Goal: Task Accomplishment & Management: Use online tool/utility

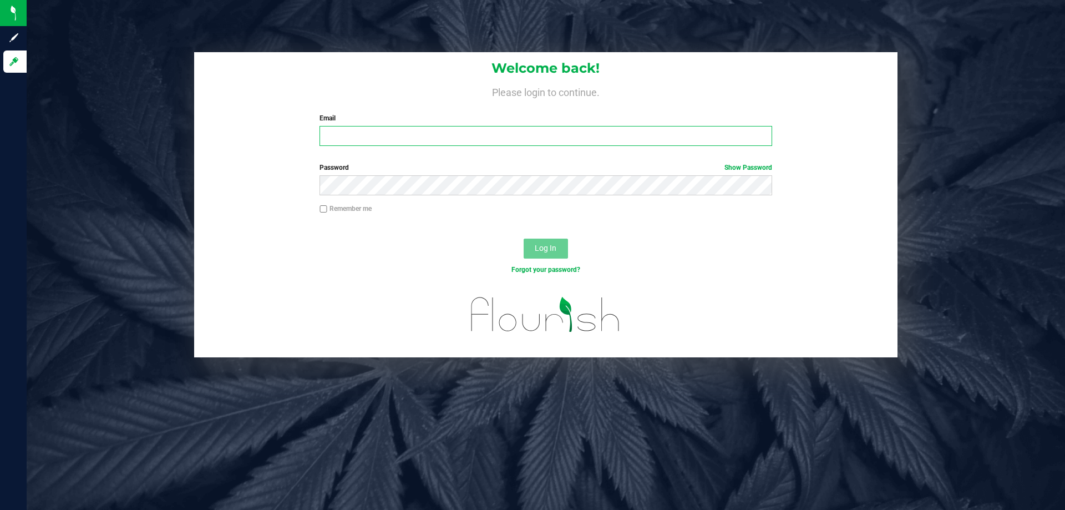
click at [399, 145] on input "Email" at bounding box center [545, 136] width 452 height 20
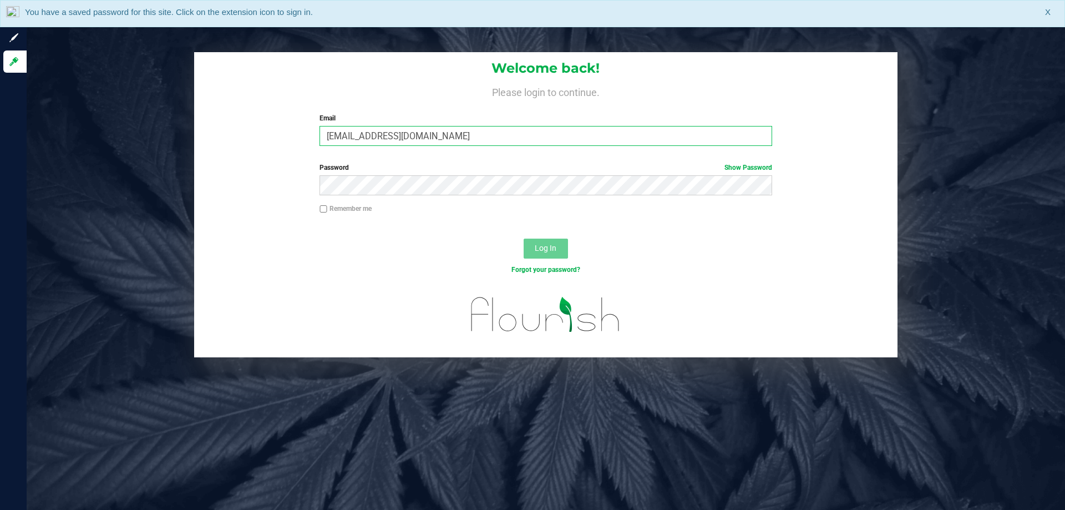
type input "[EMAIL_ADDRESS][DOMAIN_NAME]"
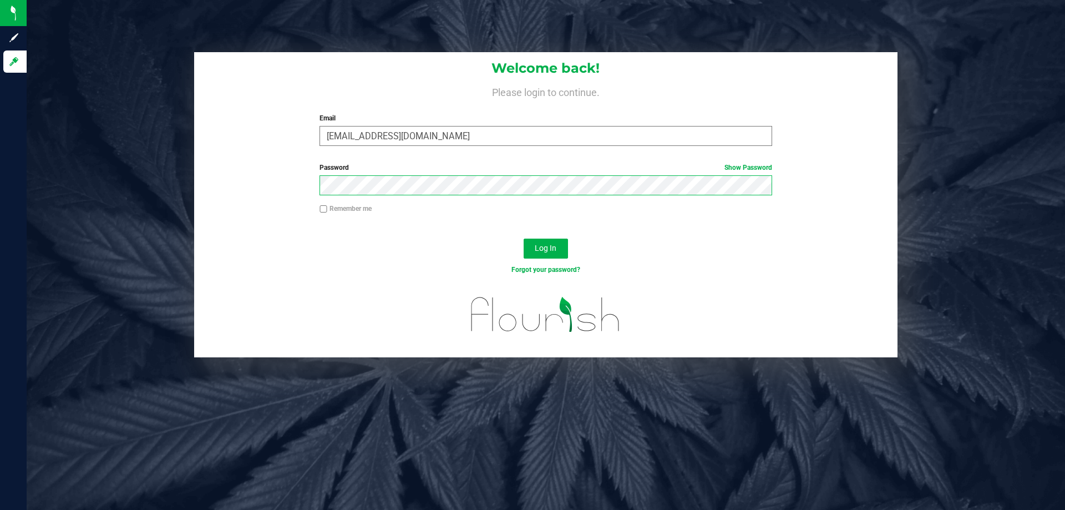
click at [524, 238] on button "Log In" at bounding box center [546, 248] width 44 height 20
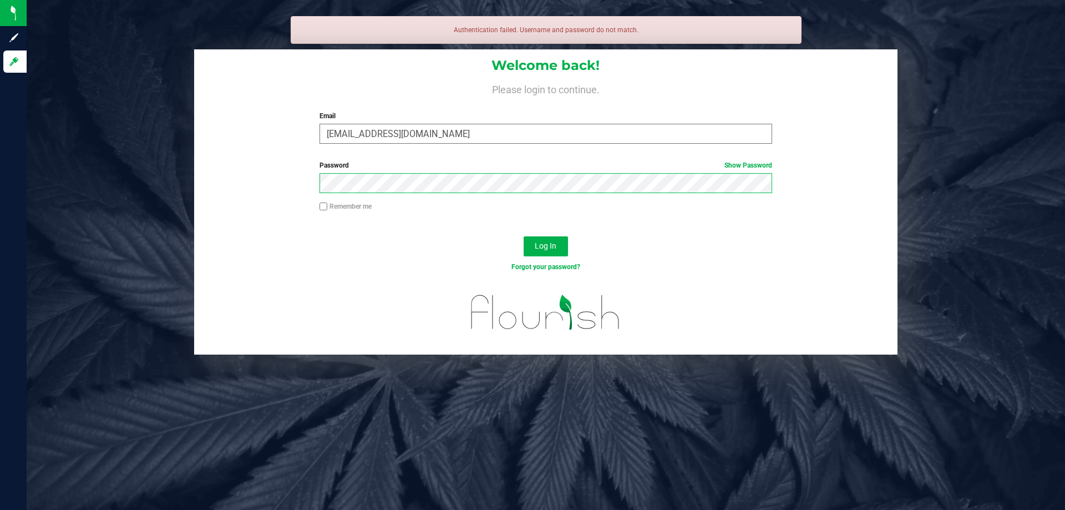
click at [524, 236] on button "Log In" at bounding box center [546, 246] width 44 height 20
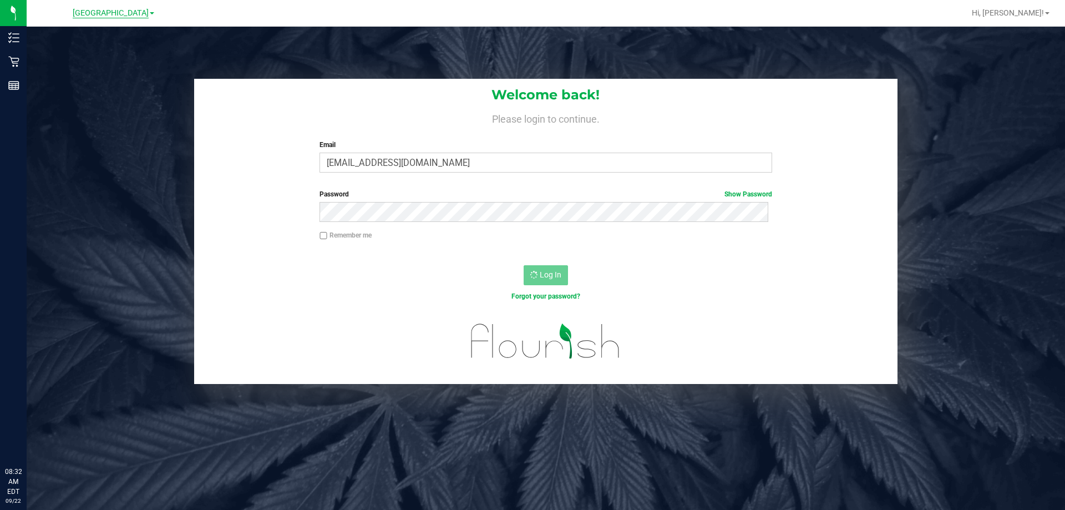
click at [123, 16] on span "[GEOGRAPHIC_DATA]" at bounding box center [111, 13] width 76 height 10
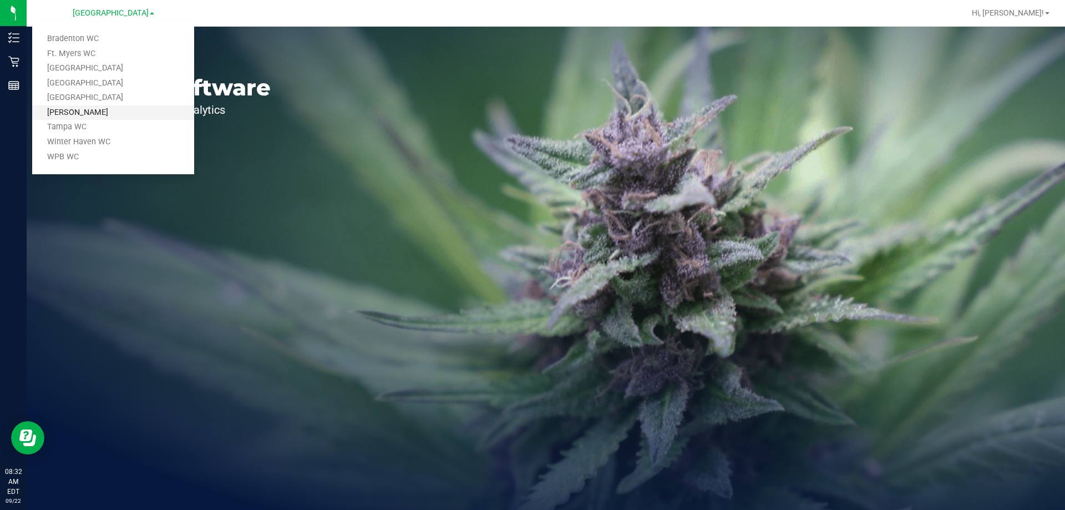
click at [95, 117] on link "[PERSON_NAME]" at bounding box center [113, 112] width 162 height 15
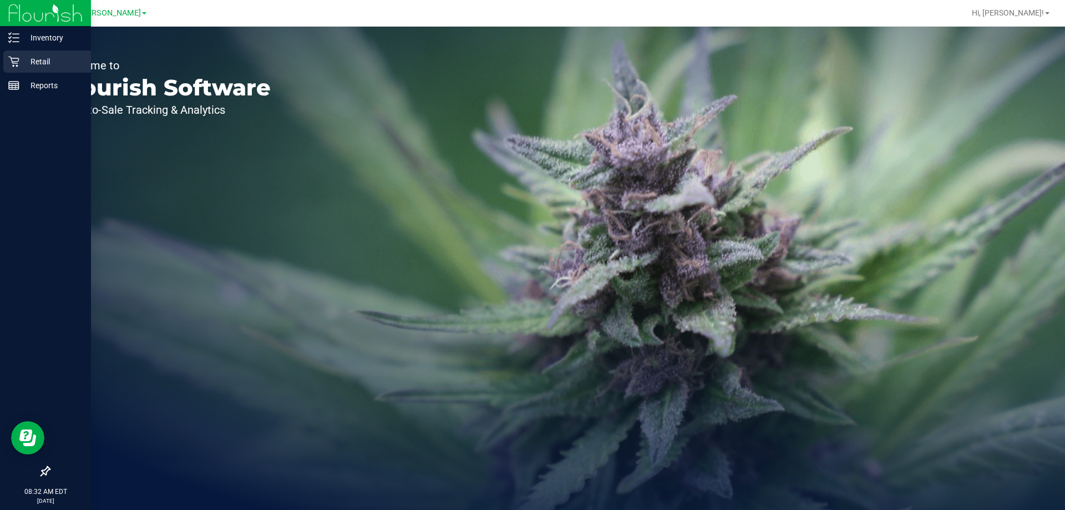
click at [13, 60] on icon at bounding box center [13, 61] width 11 height 11
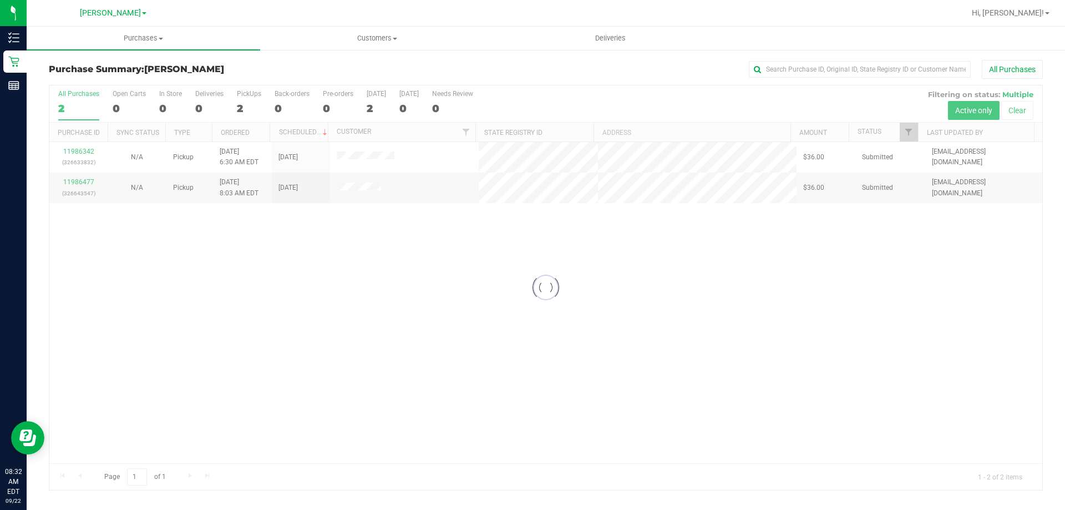
click at [228, 247] on div at bounding box center [545, 287] width 993 height 404
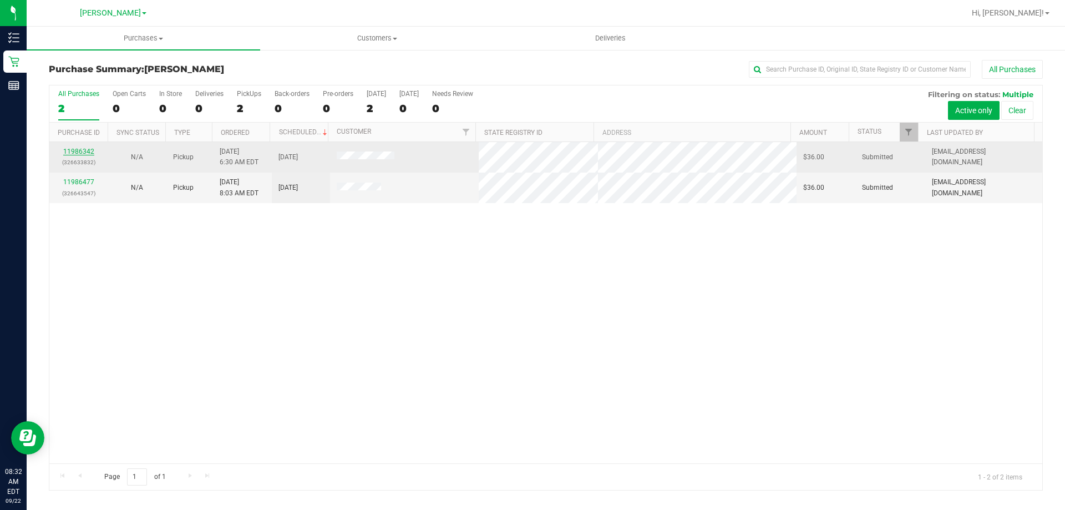
click at [86, 150] on link "11986342" at bounding box center [78, 152] width 31 height 8
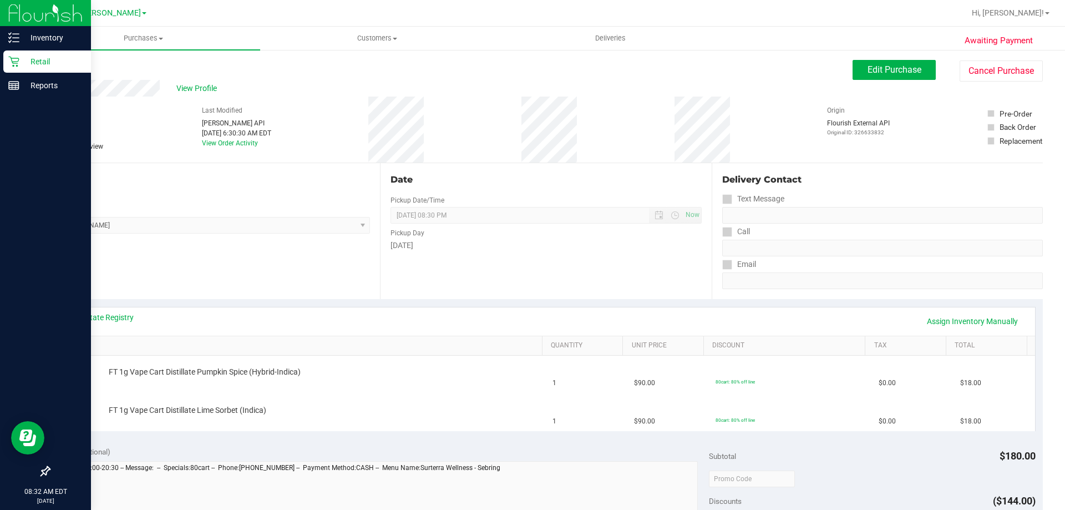
click at [17, 61] on icon at bounding box center [13, 61] width 11 height 11
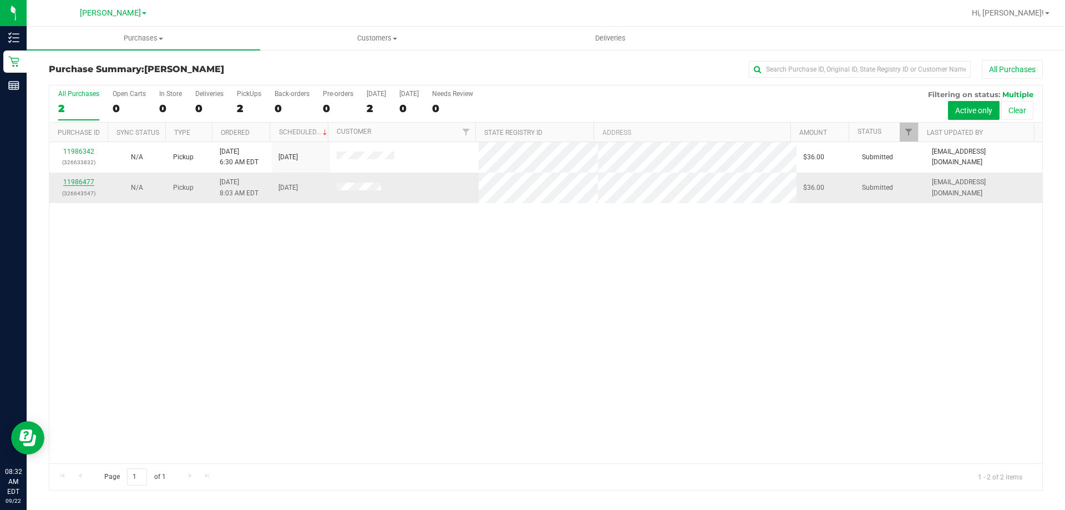
click at [87, 183] on link "11986477" at bounding box center [78, 182] width 31 height 8
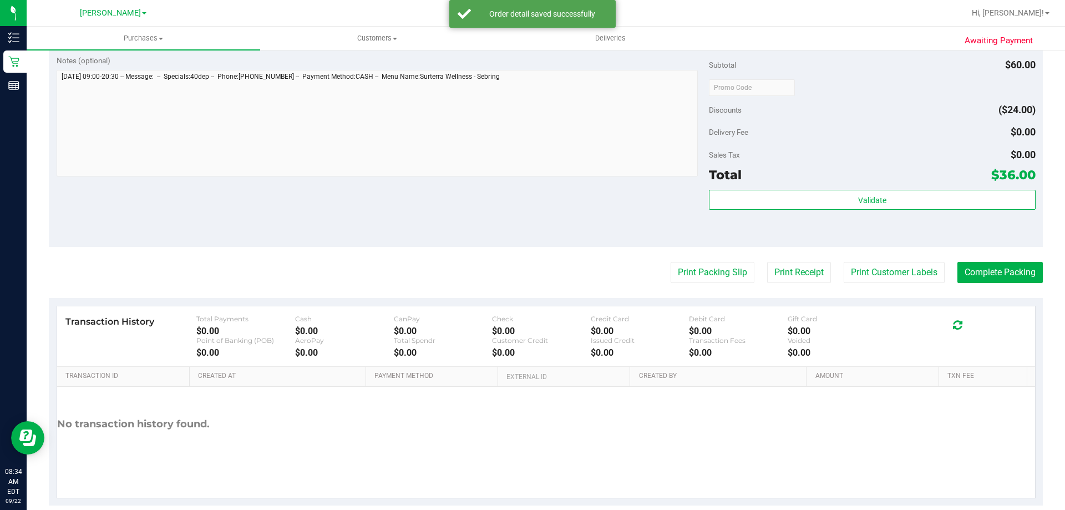
scroll to position [388, 0]
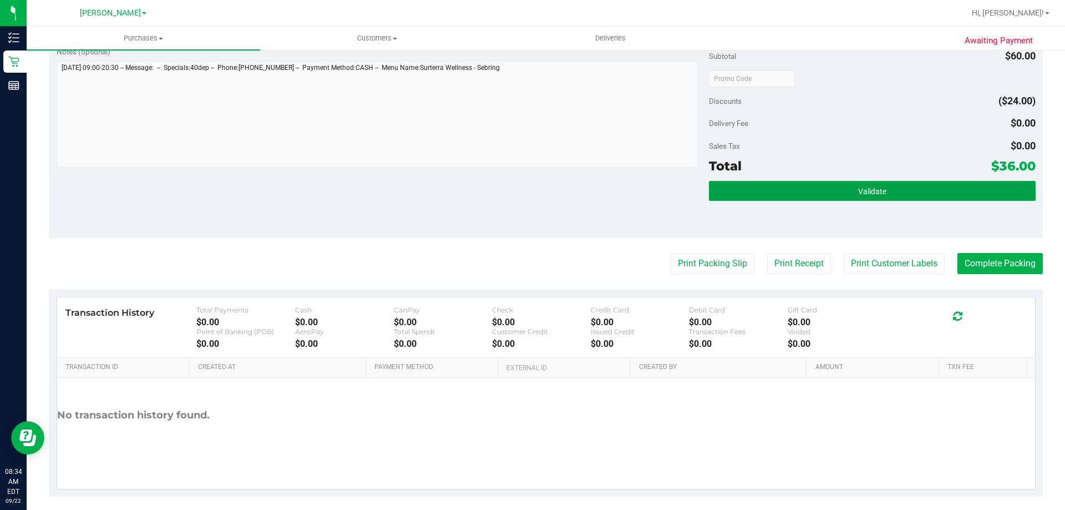
drag, startPoint x: 786, startPoint y: 196, endPoint x: 739, endPoint y: 228, distance: 56.9
click at [785, 195] on button "Validate" at bounding box center [872, 191] width 326 height 20
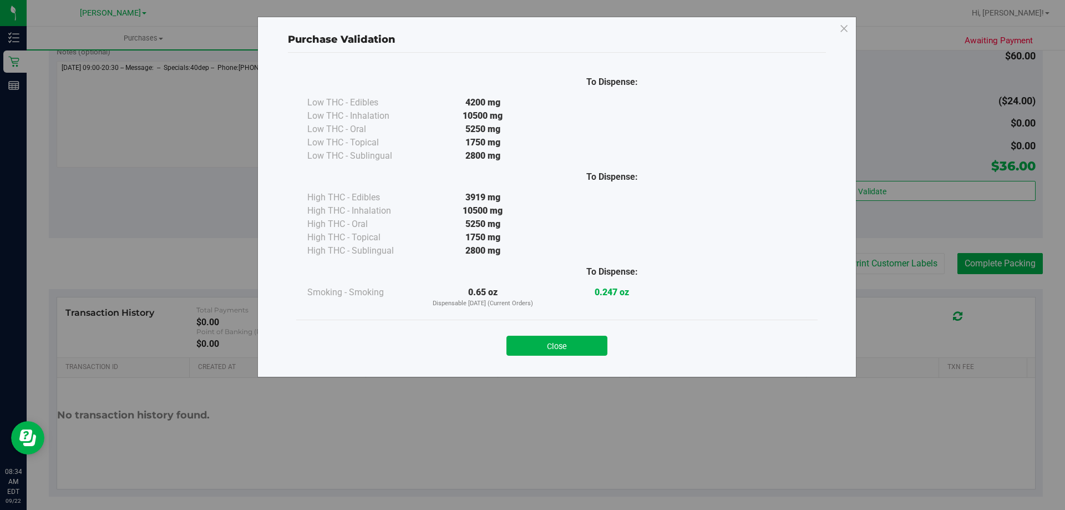
click at [706, 257] on div at bounding box center [741, 271] width 129 height 28
click at [542, 336] on button "Close" at bounding box center [556, 346] width 101 height 20
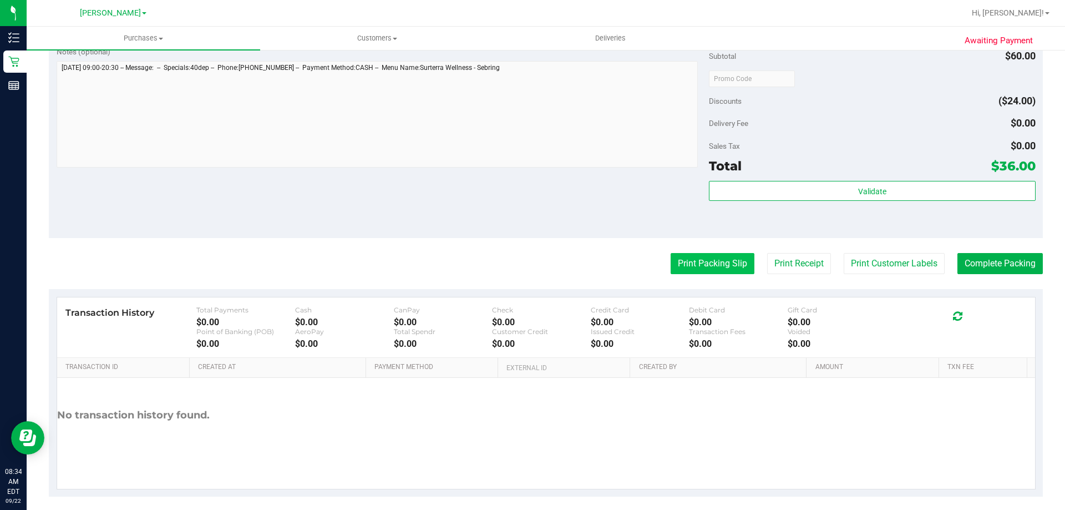
click at [705, 259] on button "Print Packing Slip" at bounding box center [712, 263] width 84 height 21
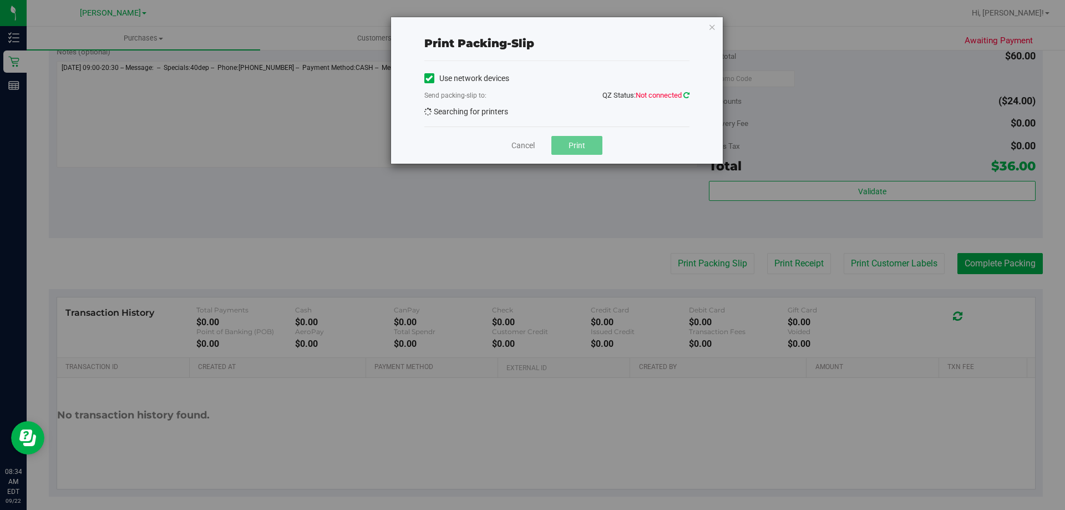
click at [686, 95] on icon at bounding box center [686, 95] width 6 height 7
click at [688, 97] on icon at bounding box center [686, 95] width 6 height 7
click at [685, 95] on icon at bounding box center [686, 95] width 6 height 7
click at [684, 94] on icon at bounding box center [686, 95] width 6 height 7
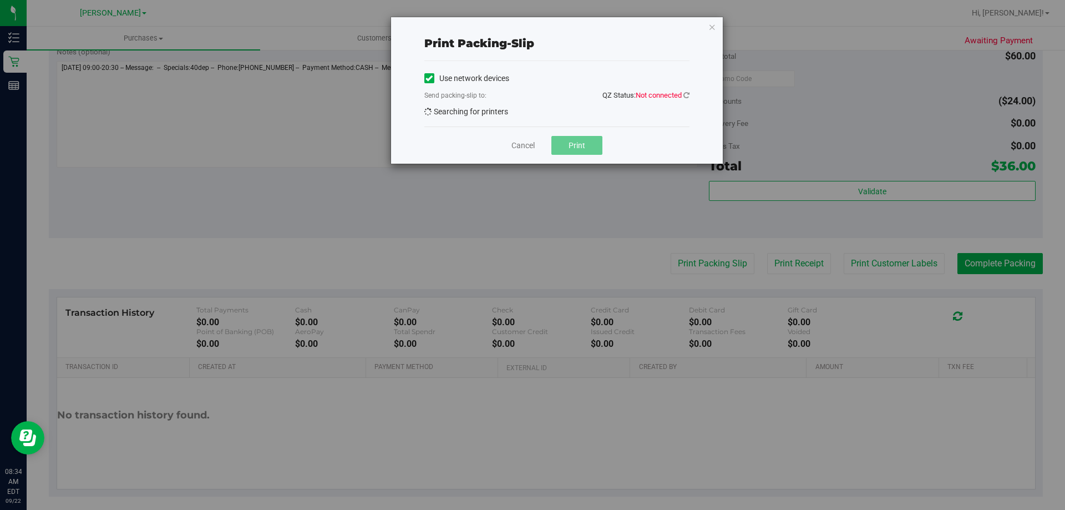
click at [635, 107] on div "Use network devices Send packing-slip to: QZ Status: Not connected Searching fo…" at bounding box center [556, 94] width 265 height 48
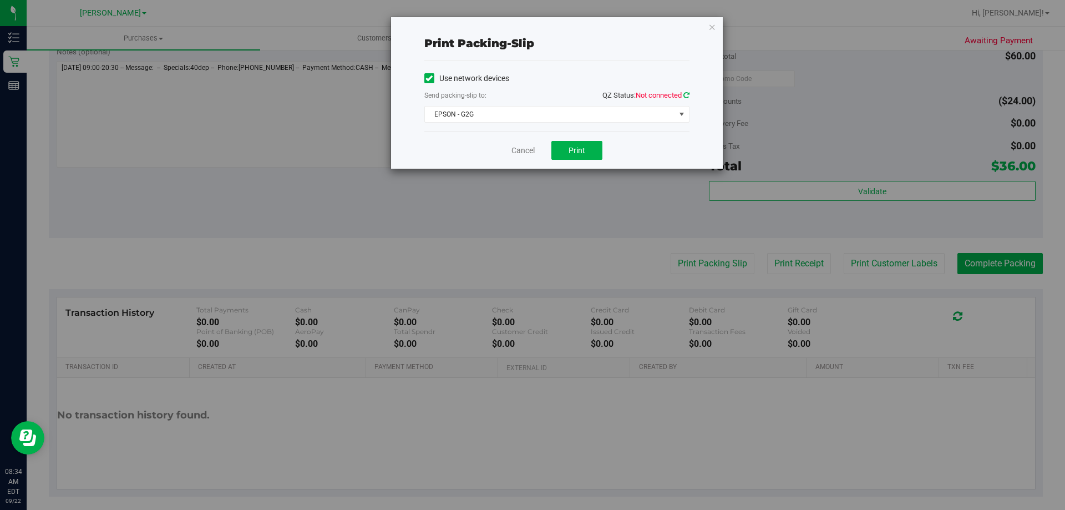
click at [684, 96] on icon at bounding box center [686, 95] width 6 height 7
click at [658, 116] on span "EPSON - G2G" at bounding box center [550, 114] width 250 height 16
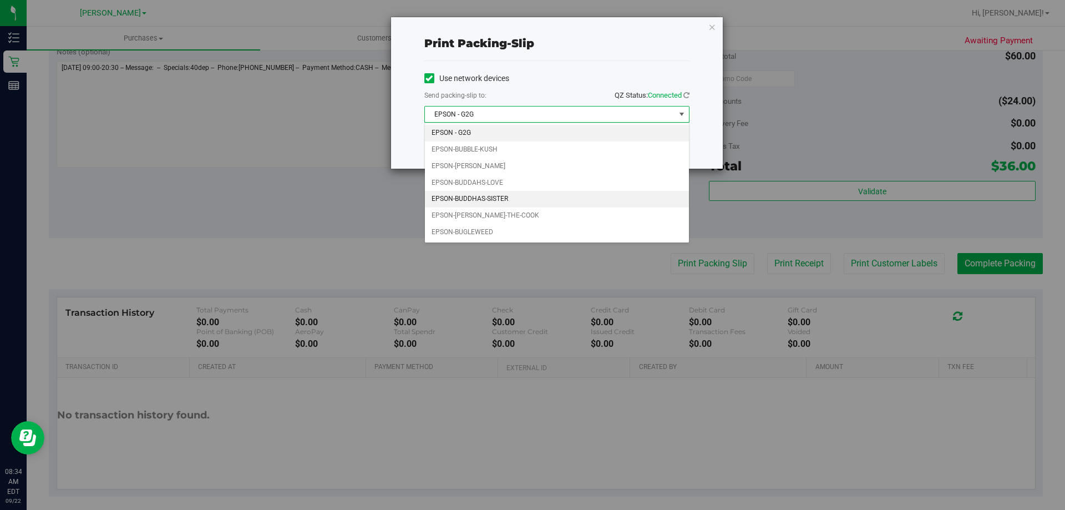
click at [530, 201] on li "EPSON-BUDDHAS-SISTER" at bounding box center [557, 199] width 264 height 17
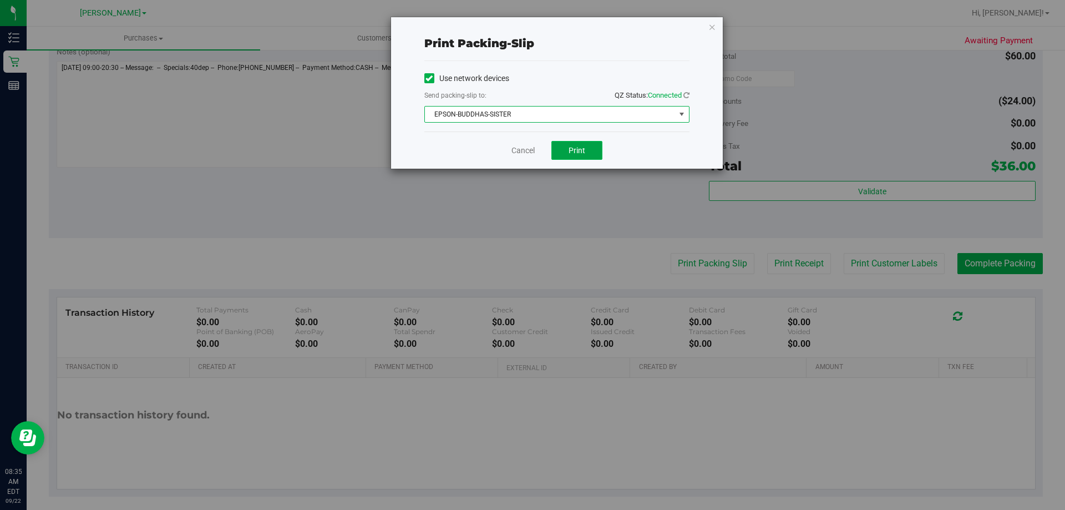
click at [592, 153] on button "Print" at bounding box center [576, 150] width 51 height 19
click at [524, 145] on link "Cancel" at bounding box center [522, 151] width 23 height 12
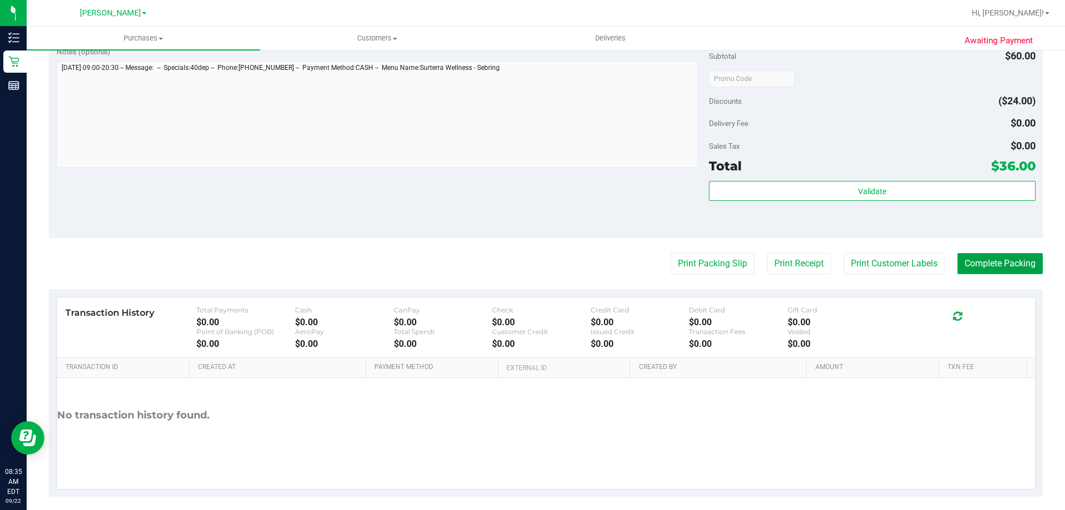
click at [1008, 258] on button "Complete Packing" at bounding box center [999, 263] width 85 height 21
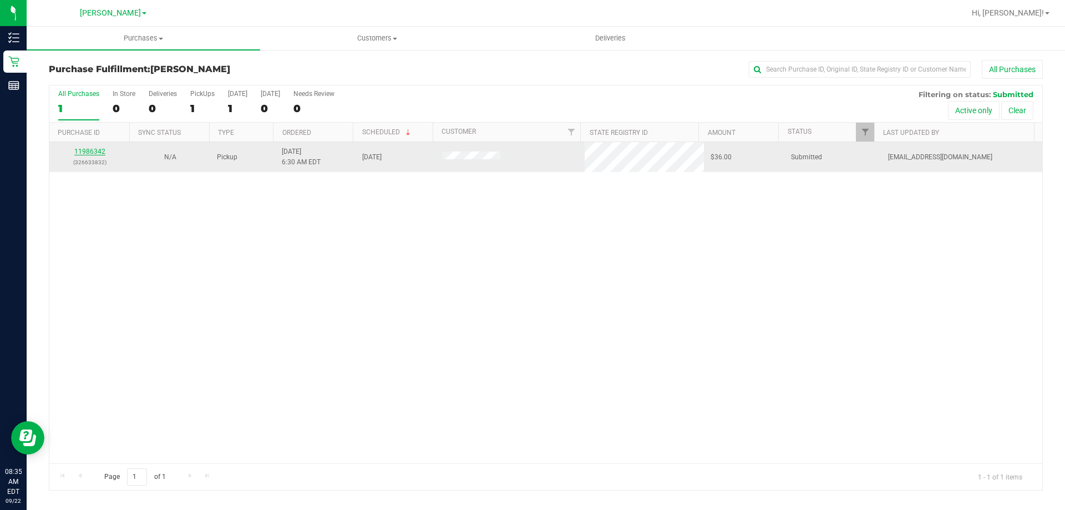
click at [90, 154] on link "11986342" at bounding box center [89, 152] width 31 height 8
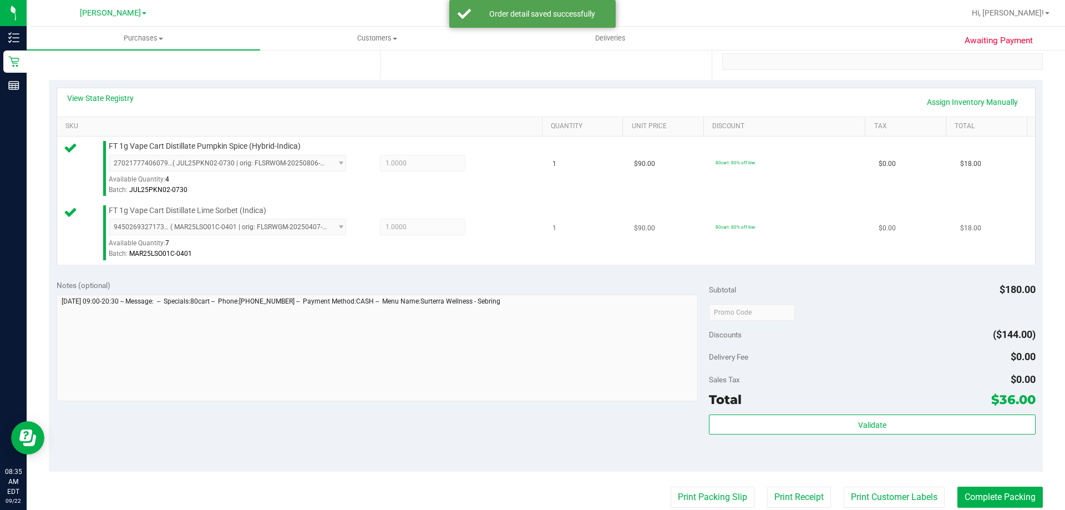
scroll to position [222, 0]
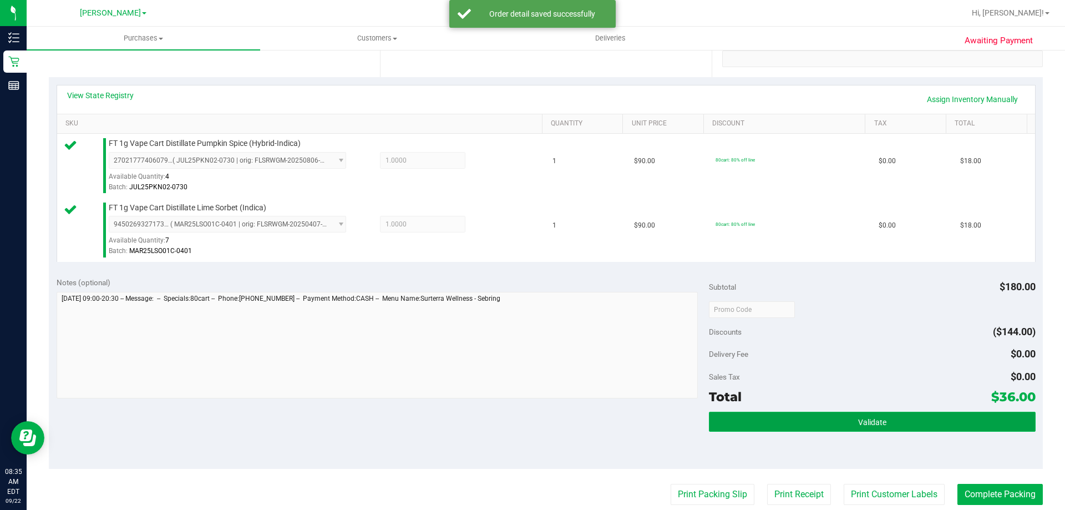
click at [813, 414] on button "Validate" at bounding box center [872, 422] width 326 height 20
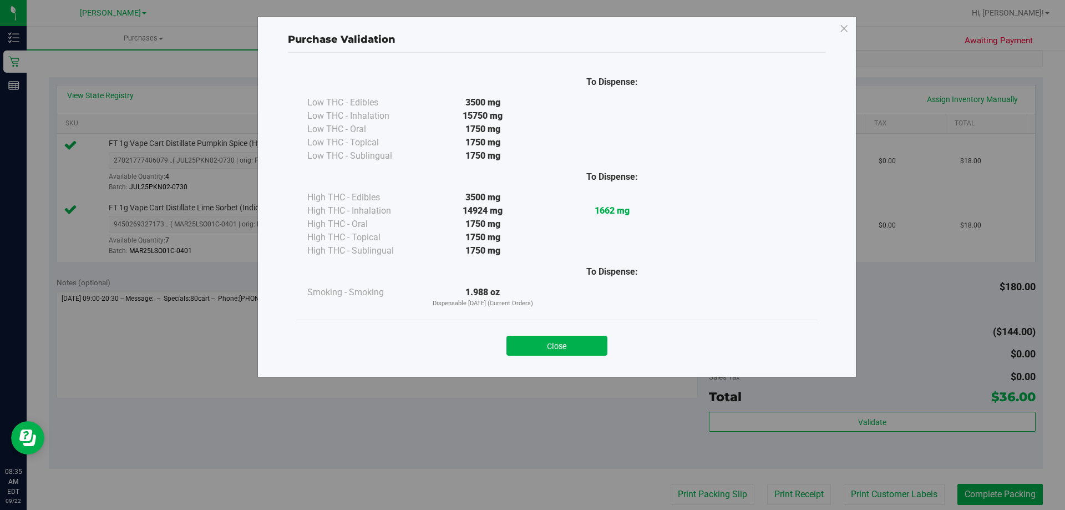
click at [546, 333] on div "Close" at bounding box center [556, 342] width 505 height 28
drag, startPoint x: 549, startPoint y: 340, endPoint x: 583, endPoint y: 364, distance: 41.7
click at [550, 341] on button "Close" at bounding box center [556, 346] width 101 height 20
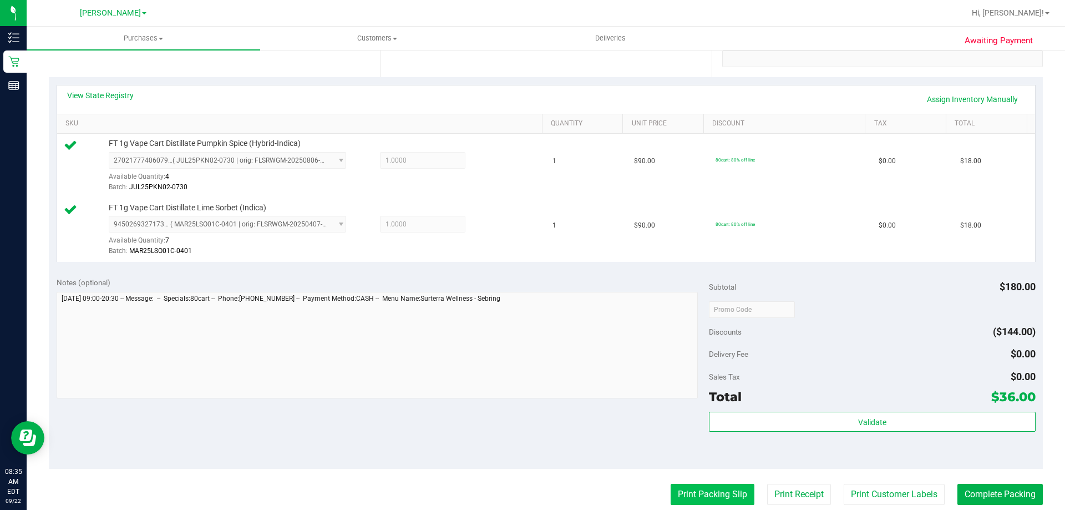
click at [686, 490] on button "Print Packing Slip" at bounding box center [712, 494] width 84 height 21
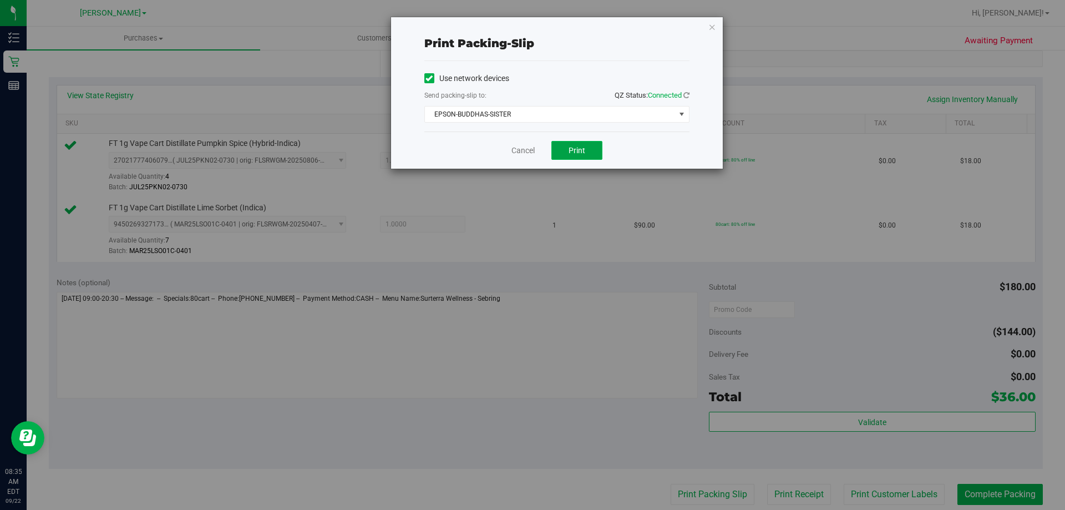
click at [572, 143] on button "Print" at bounding box center [576, 150] width 51 height 19
click at [522, 154] on link "Cancel" at bounding box center [522, 151] width 23 height 12
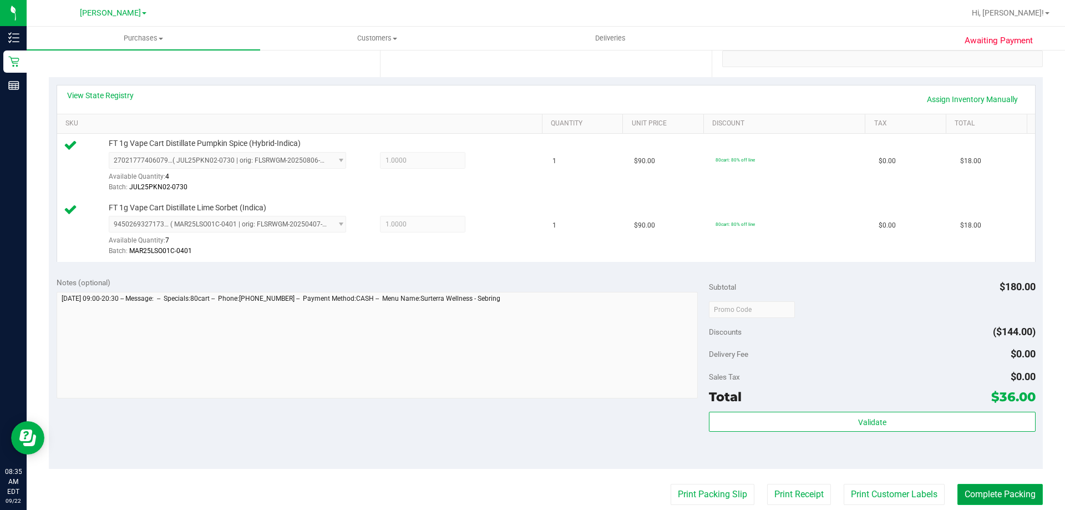
click at [961, 487] on button "Complete Packing" at bounding box center [999, 494] width 85 height 21
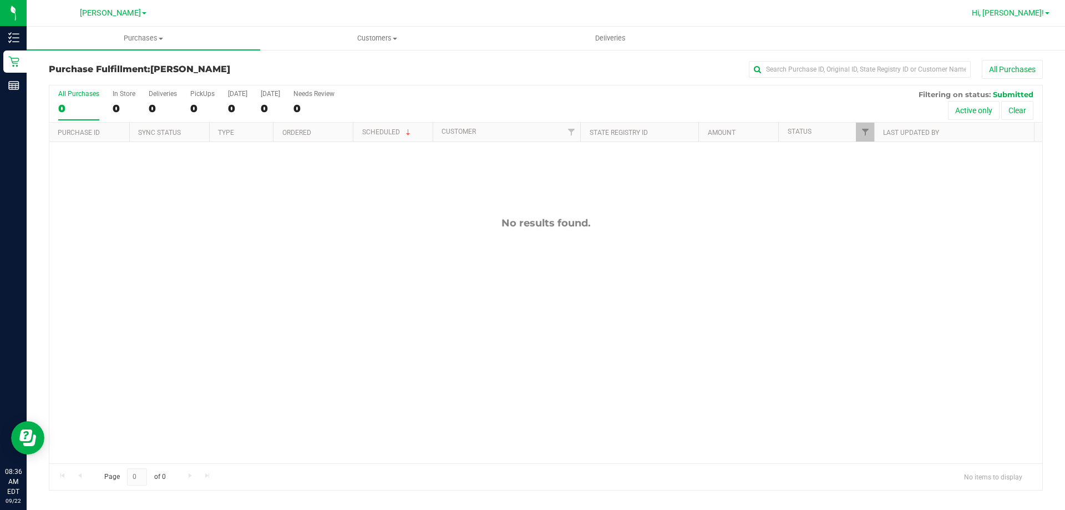
click at [1039, 17] on span "Hi, [PERSON_NAME]!" at bounding box center [1008, 12] width 72 height 9
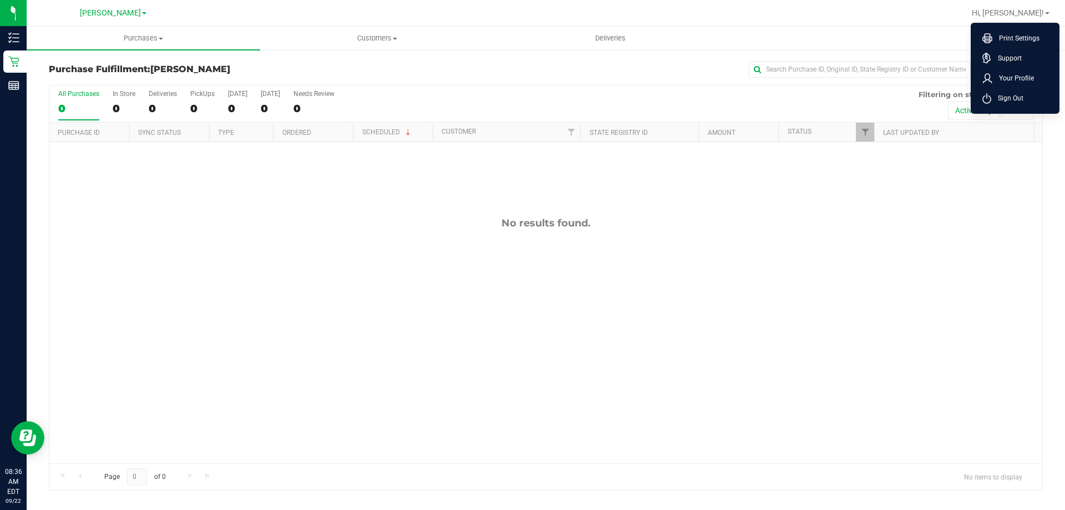
click at [1004, 113] on ul "Print Settings Support Your Profile Sign Out" at bounding box center [1015, 68] width 89 height 91
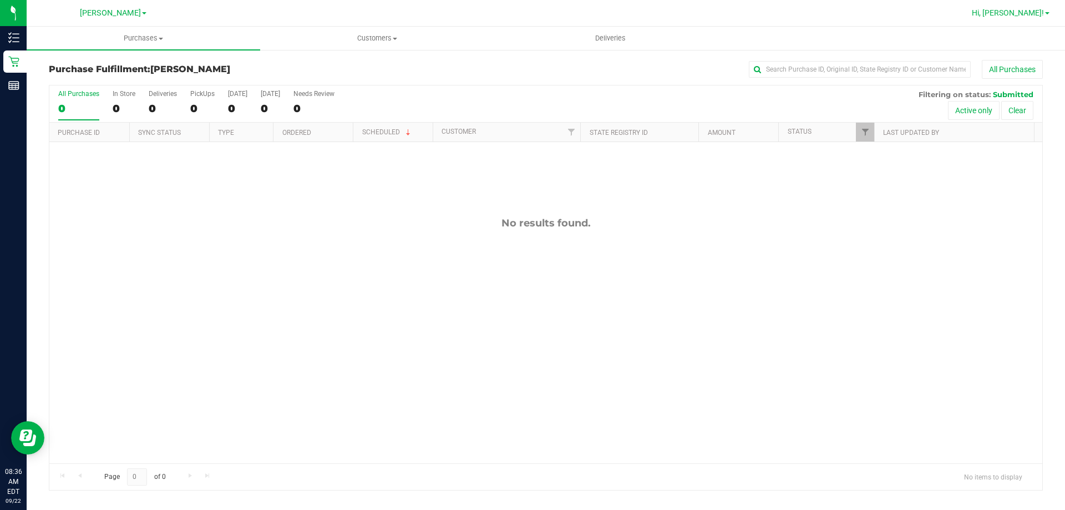
click at [1022, 14] on span "Hi, [PERSON_NAME]!" at bounding box center [1008, 12] width 72 height 9
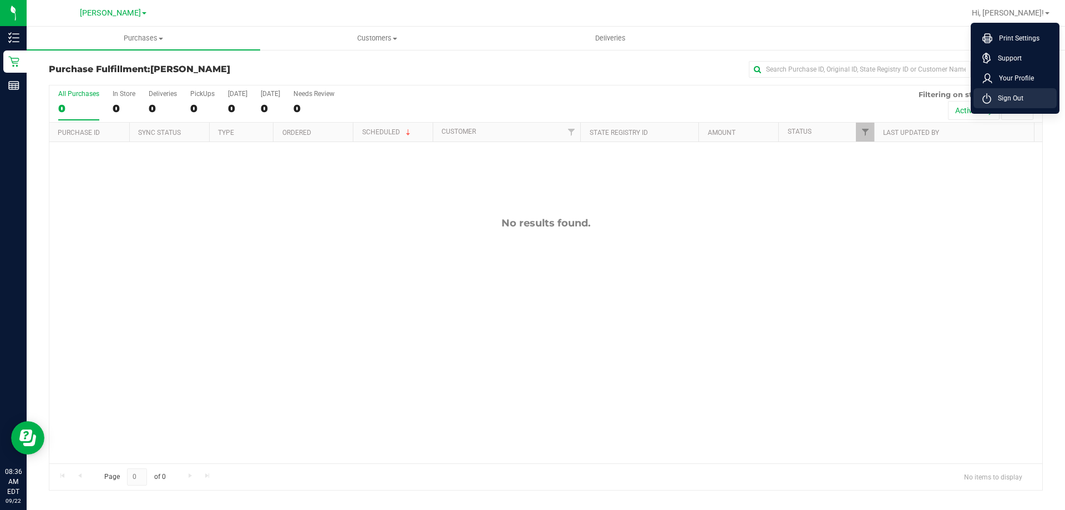
click at [1009, 100] on span "Sign Out" at bounding box center [1007, 98] width 32 height 11
